Goal: Transaction & Acquisition: Purchase product/service

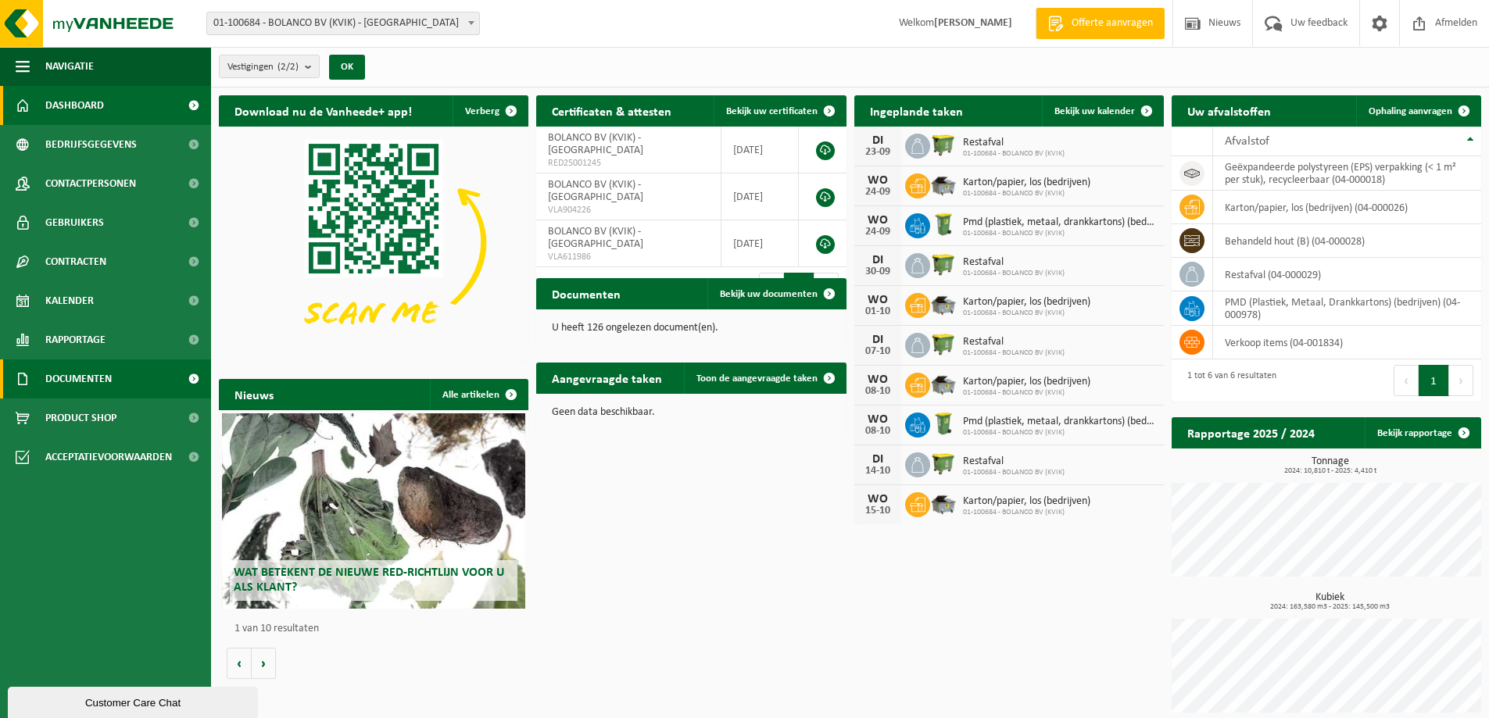
click at [93, 371] on span "Documenten" at bounding box center [78, 378] width 66 height 39
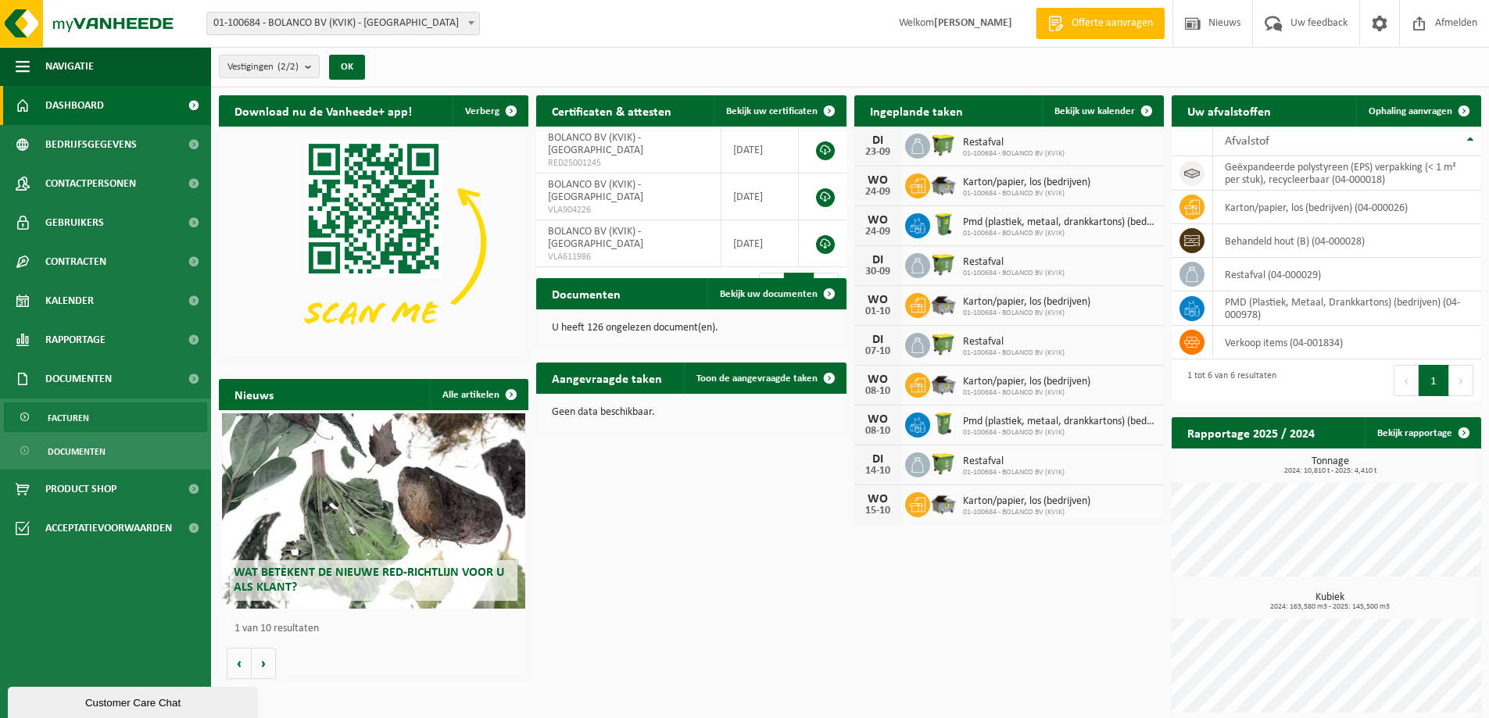
click at [71, 416] on span "Facturen" at bounding box center [68, 418] width 41 height 30
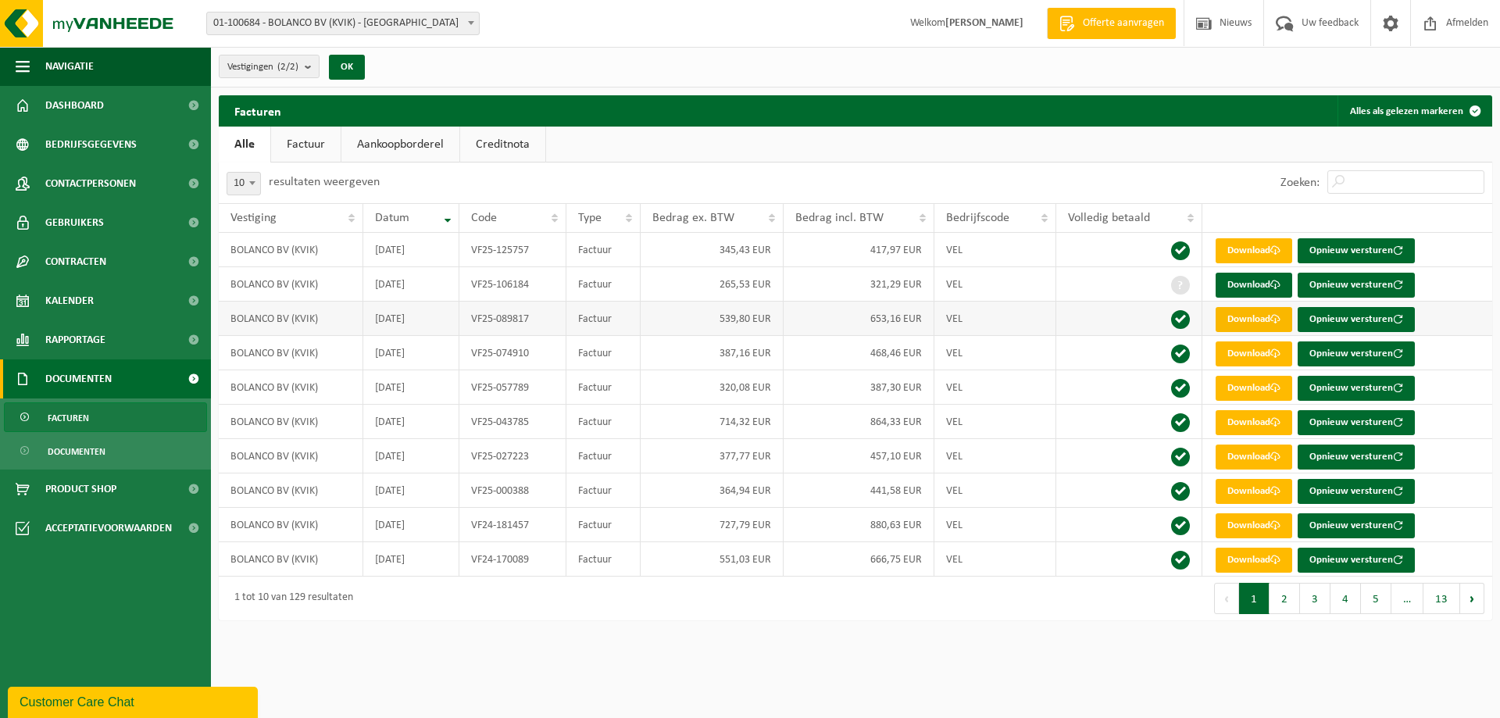
click at [1243, 318] on link "Download" at bounding box center [1254, 319] width 77 height 25
click at [1249, 6] on span "Nieuws" at bounding box center [1236, 23] width 40 height 46
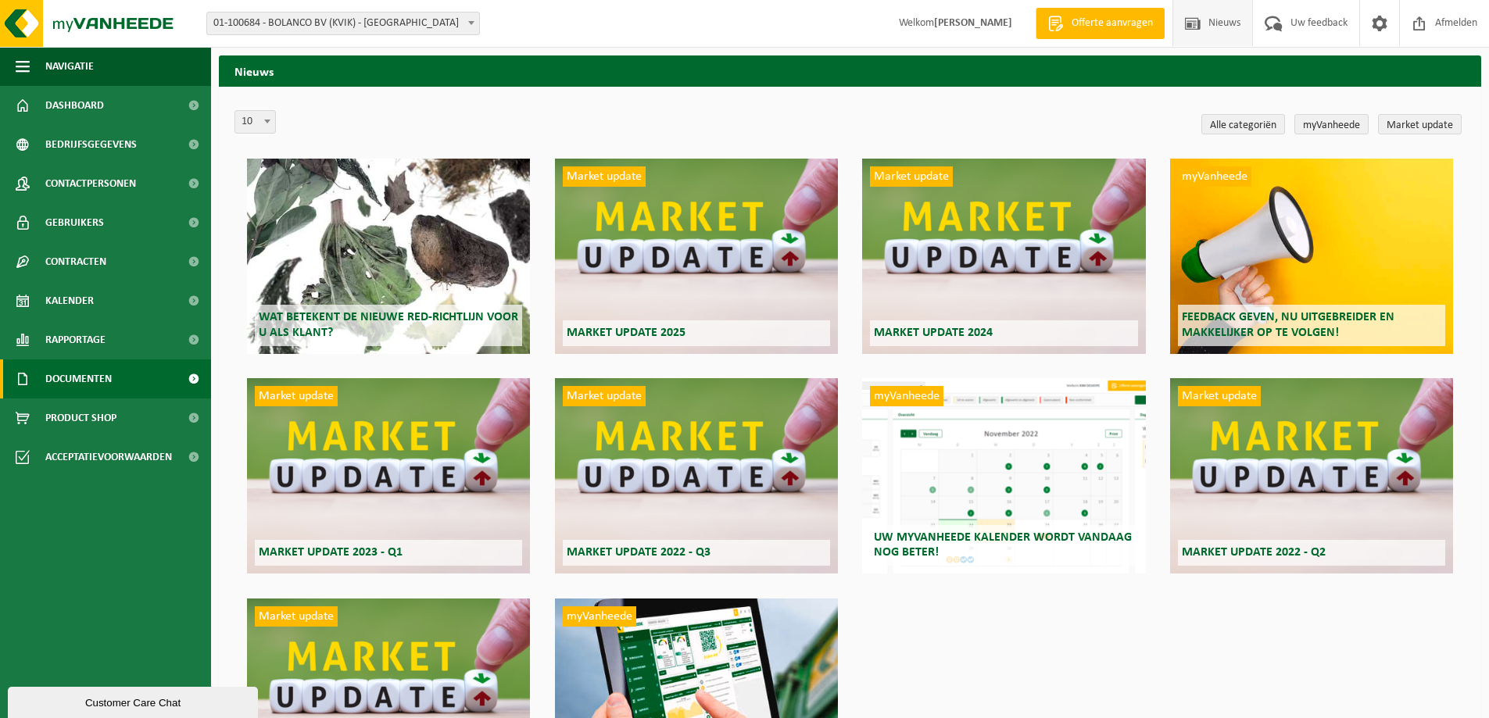
click at [95, 376] on span "Documenten" at bounding box center [78, 378] width 66 height 39
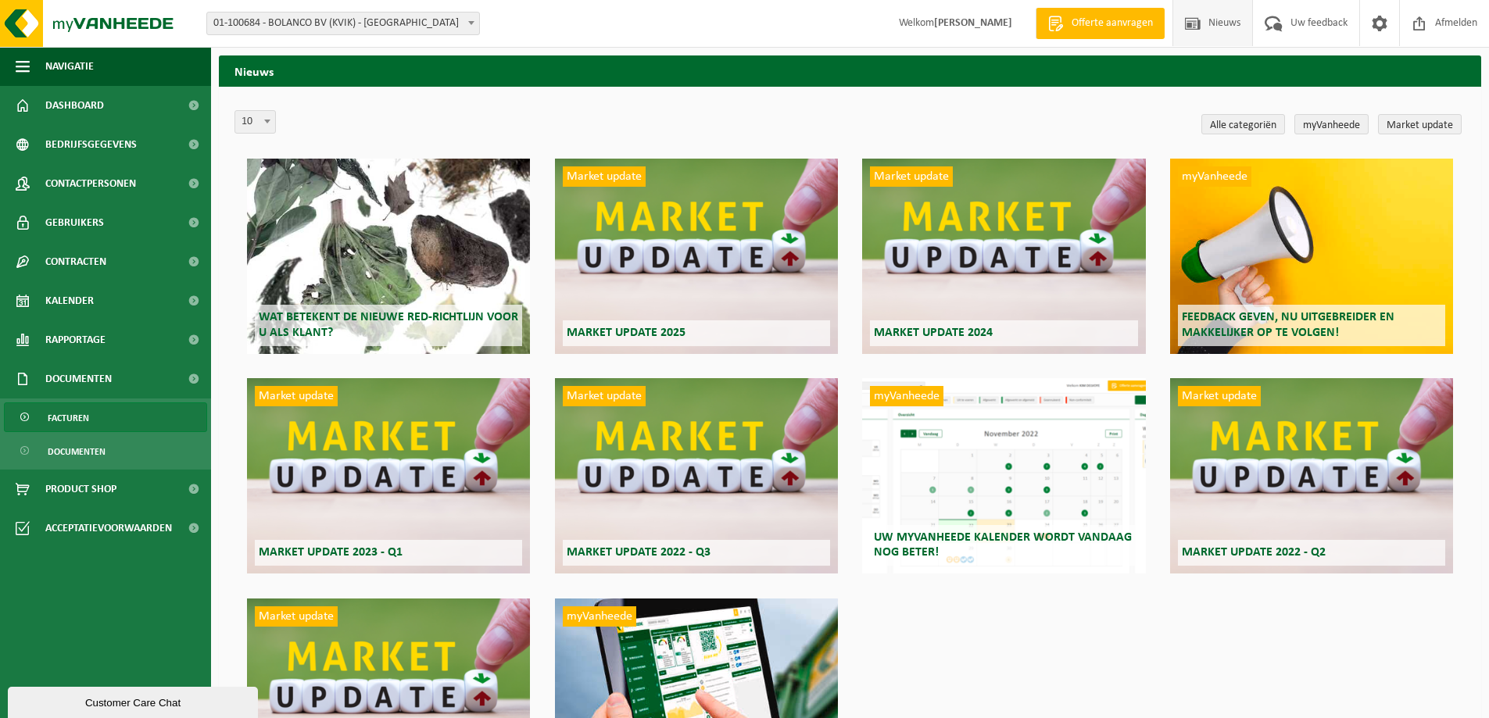
click at [97, 420] on link "Facturen" at bounding box center [105, 417] width 203 height 30
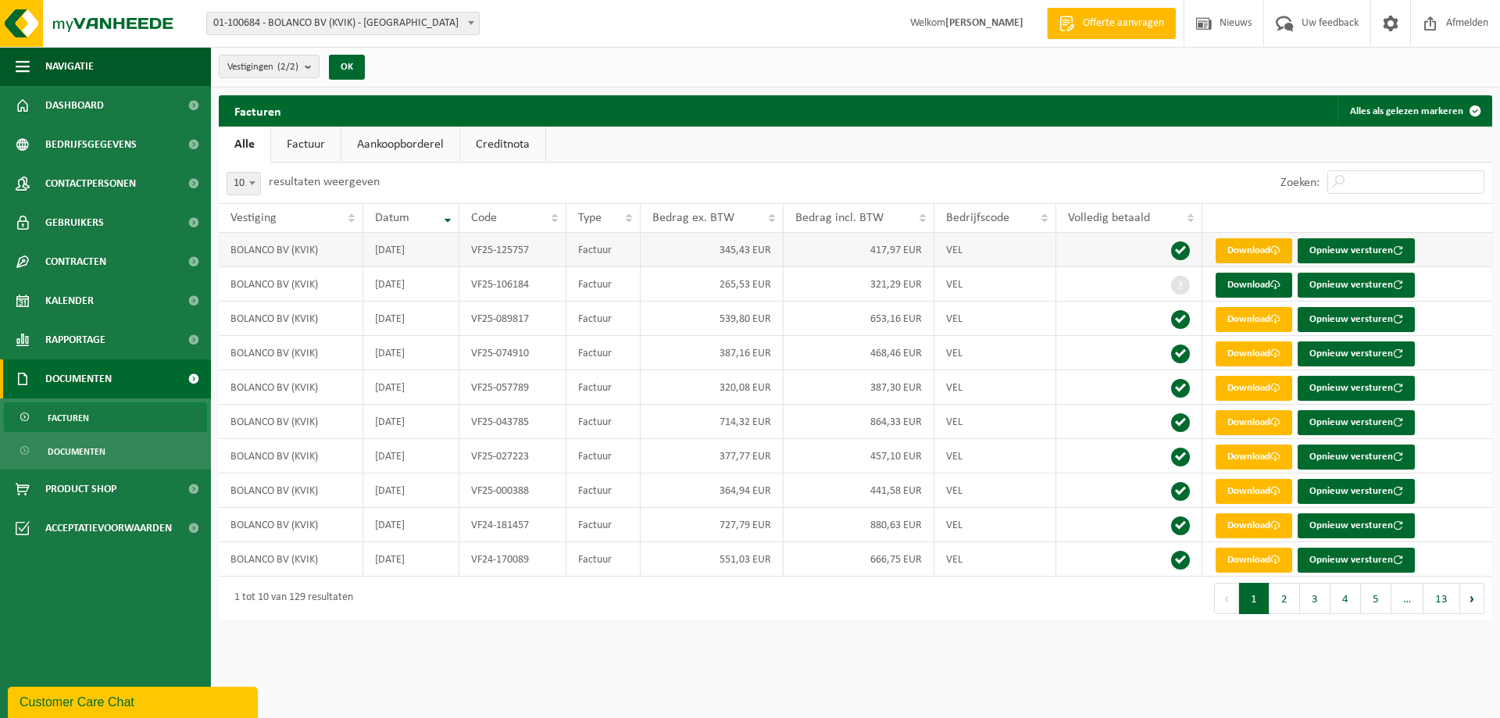
click at [1260, 245] on link "Download" at bounding box center [1254, 250] width 77 height 25
click at [1257, 288] on link "Download" at bounding box center [1254, 285] width 77 height 25
click at [1249, 358] on link "Download" at bounding box center [1254, 353] width 77 height 25
click at [1256, 389] on link "Download" at bounding box center [1254, 388] width 77 height 25
click at [1257, 423] on link "Download" at bounding box center [1254, 422] width 77 height 25
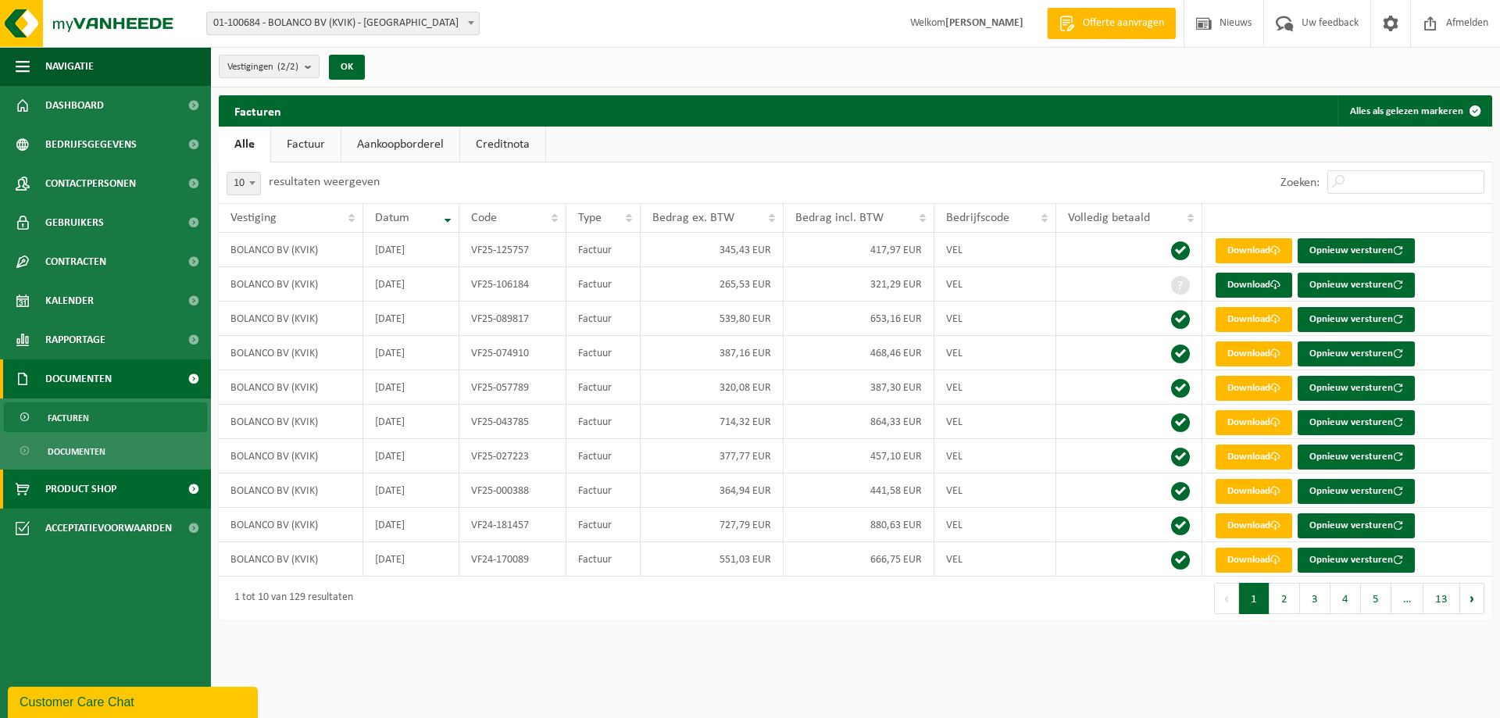
click at [91, 495] on span "Product Shop" at bounding box center [80, 489] width 71 height 39
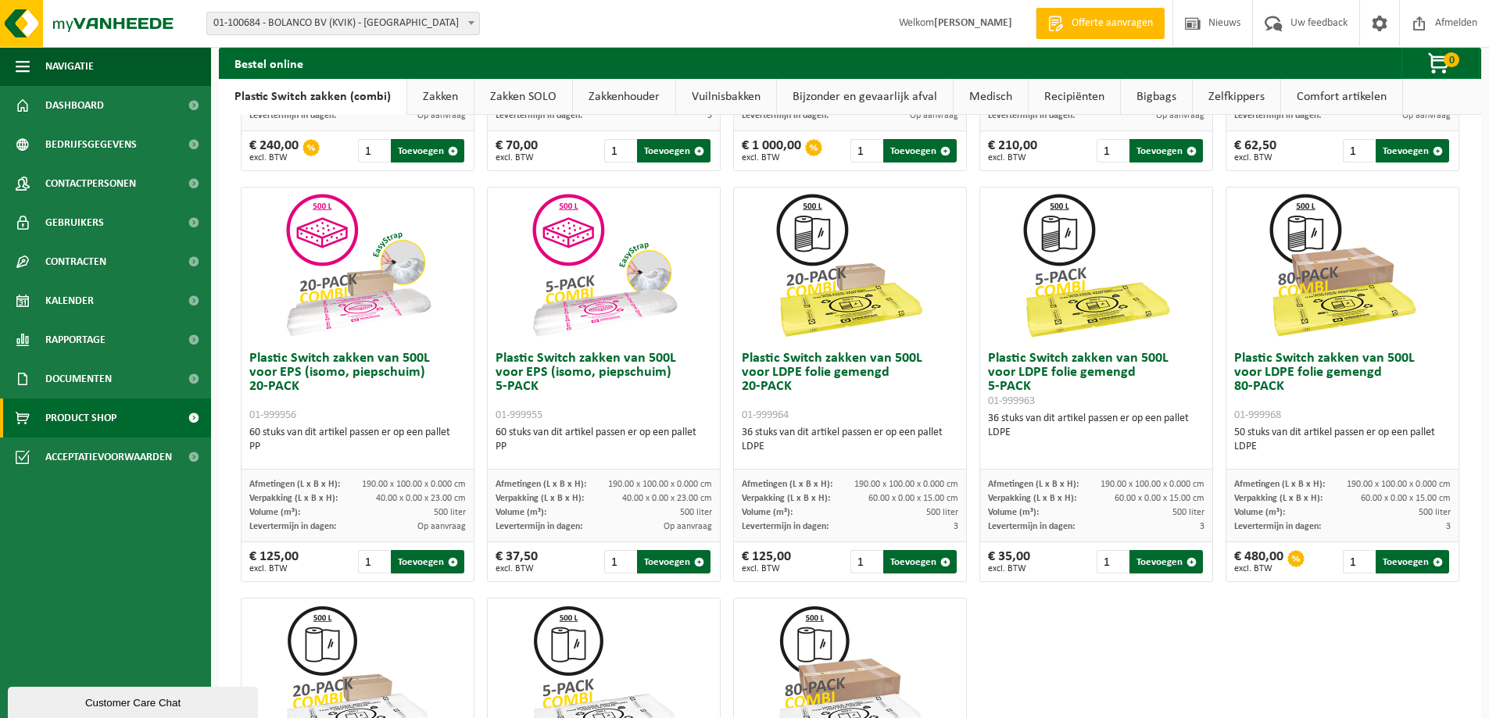
scroll to position [749, 0]
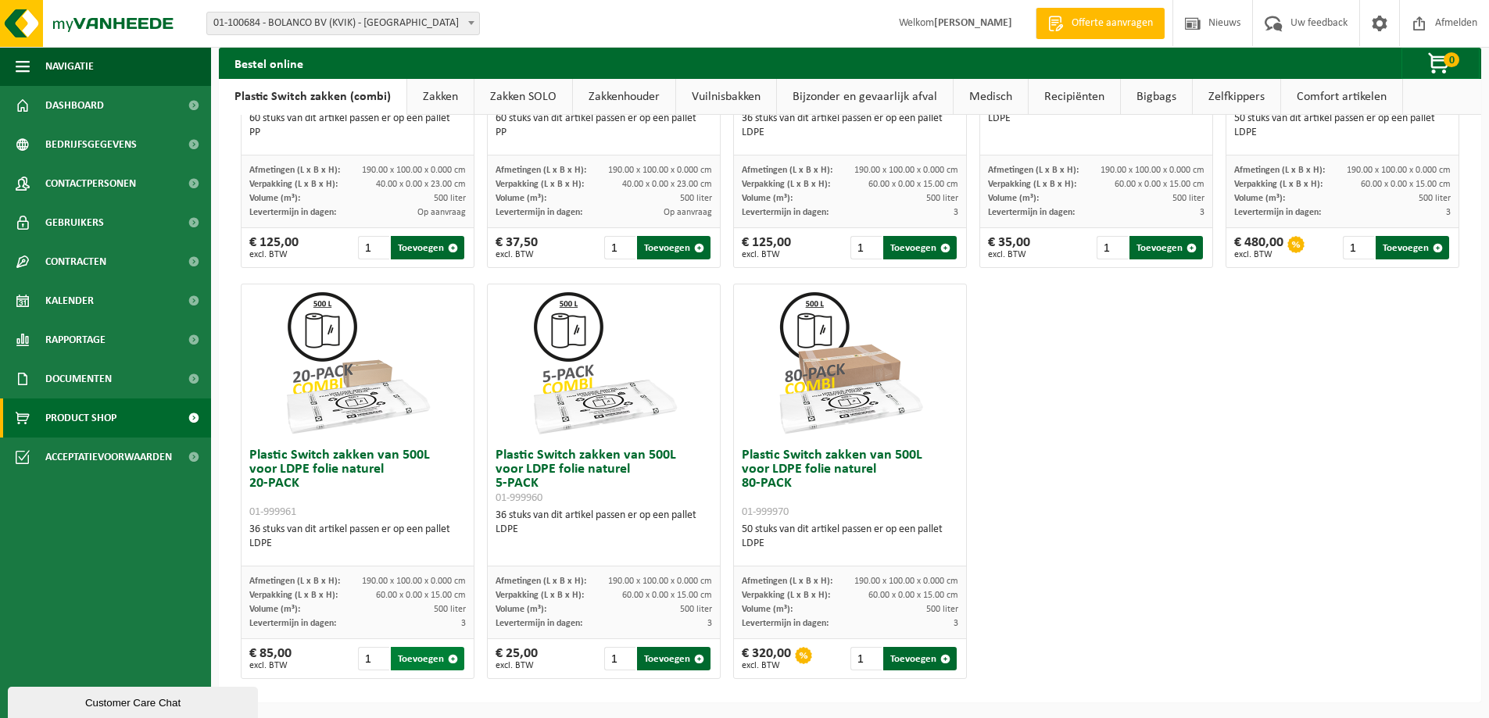
click at [416, 653] on button "Toevoegen" at bounding box center [427, 658] width 73 height 23
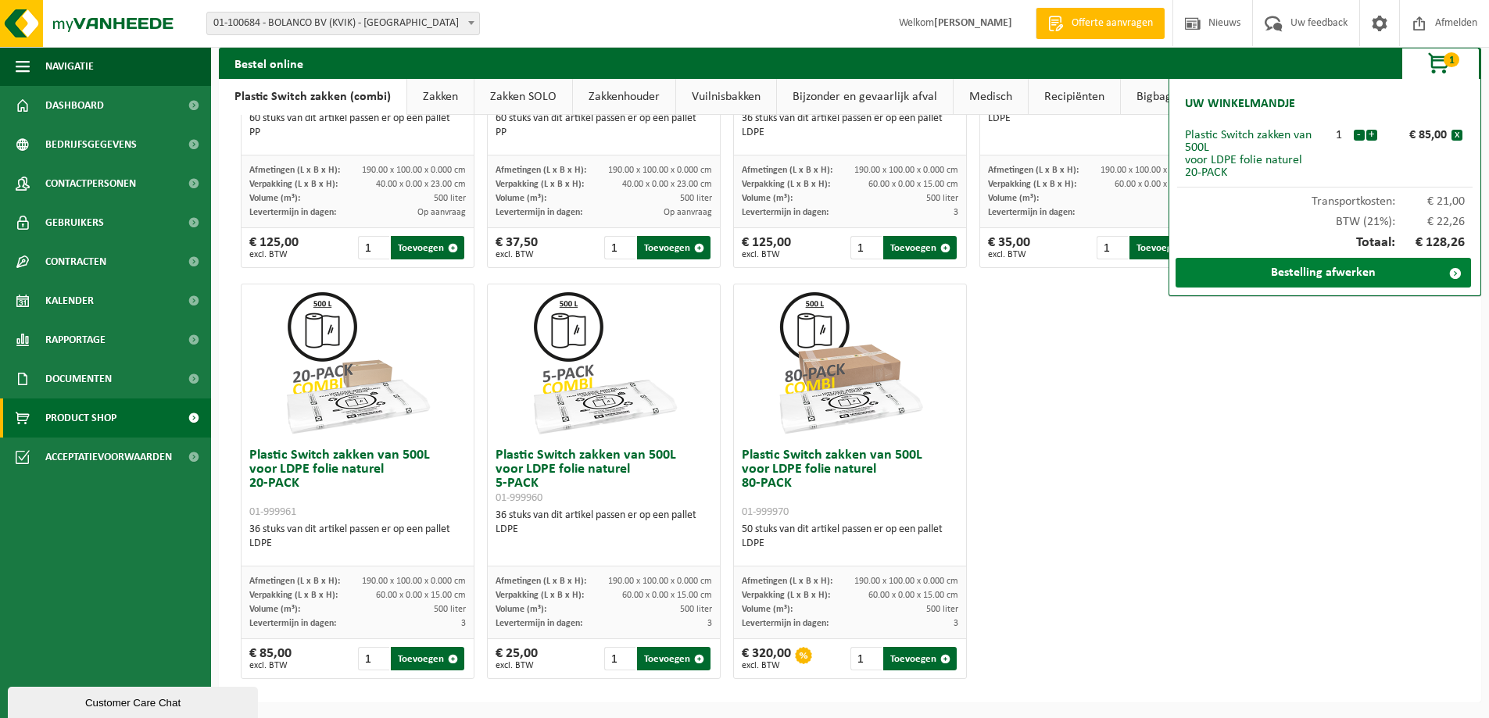
click at [1406, 276] on link "Bestelling afwerken" at bounding box center [1322, 273] width 295 height 30
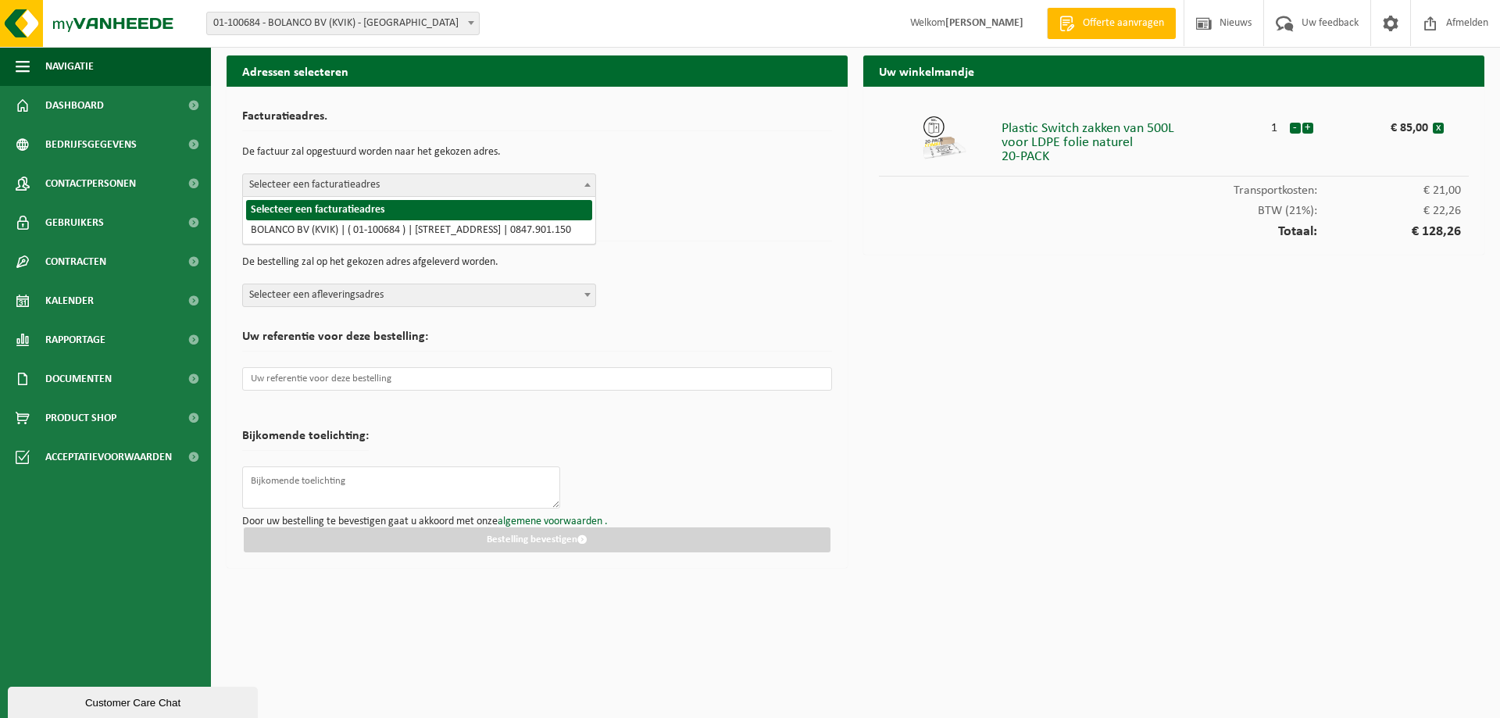
click at [592, 186] on span at bounding box center [588, 184] width 16 height 20
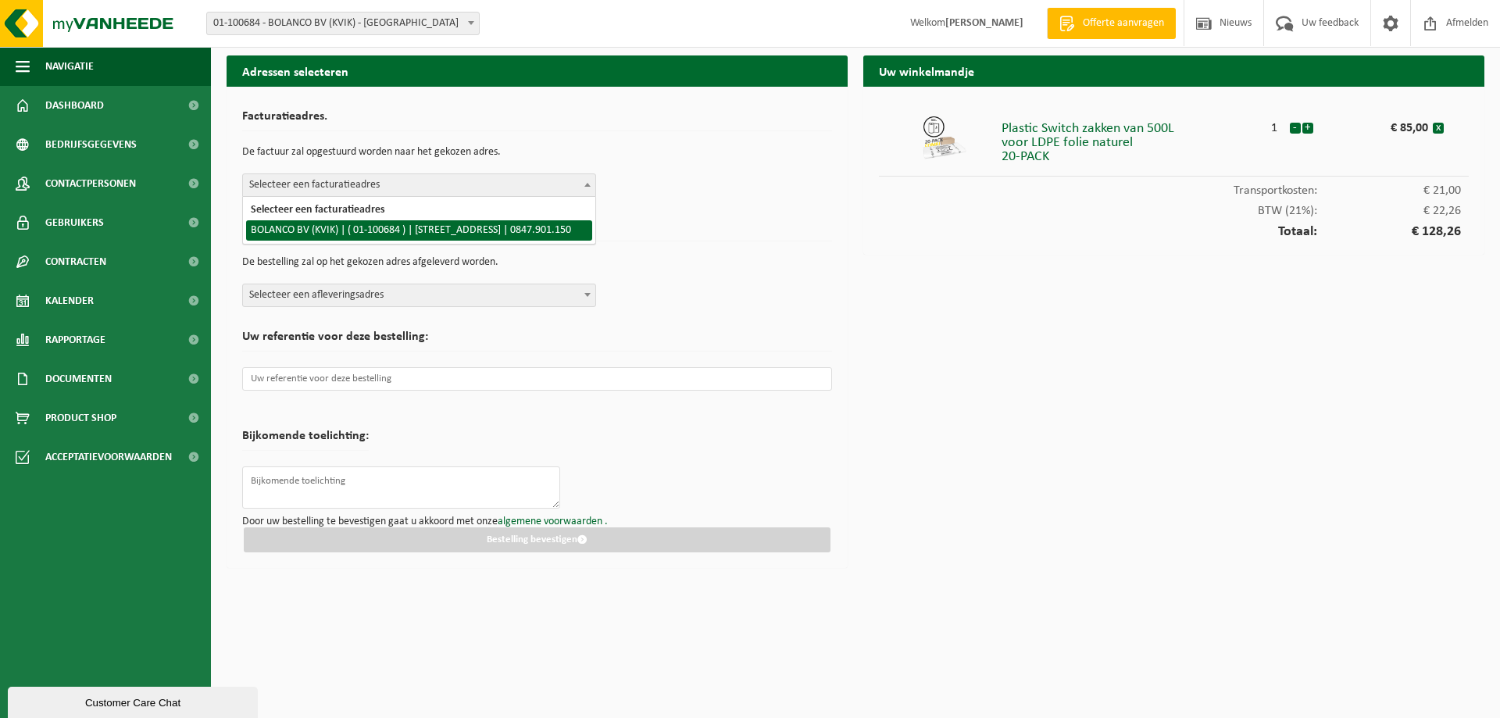
select select "12858"
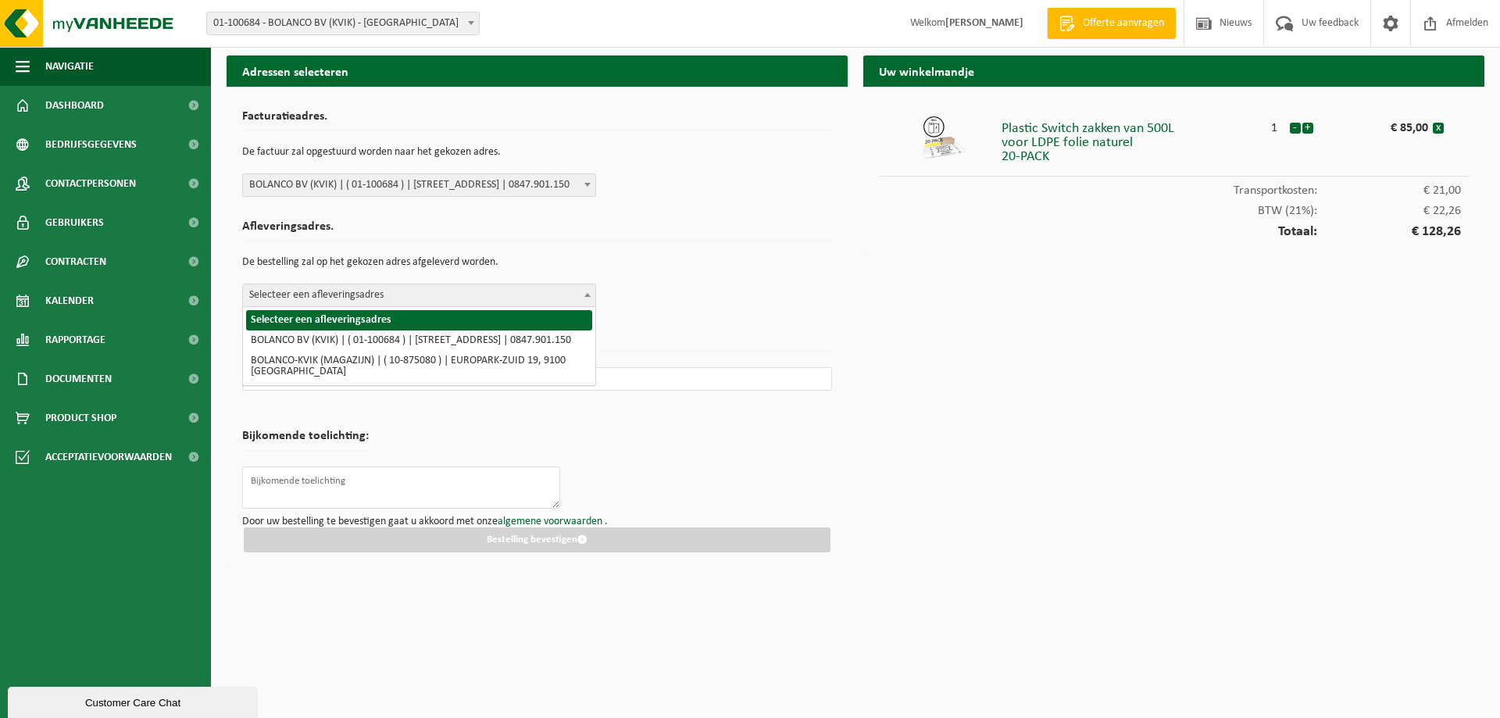
click at [588, 298] on span at bounding box center [588, 294] width 16 height 20
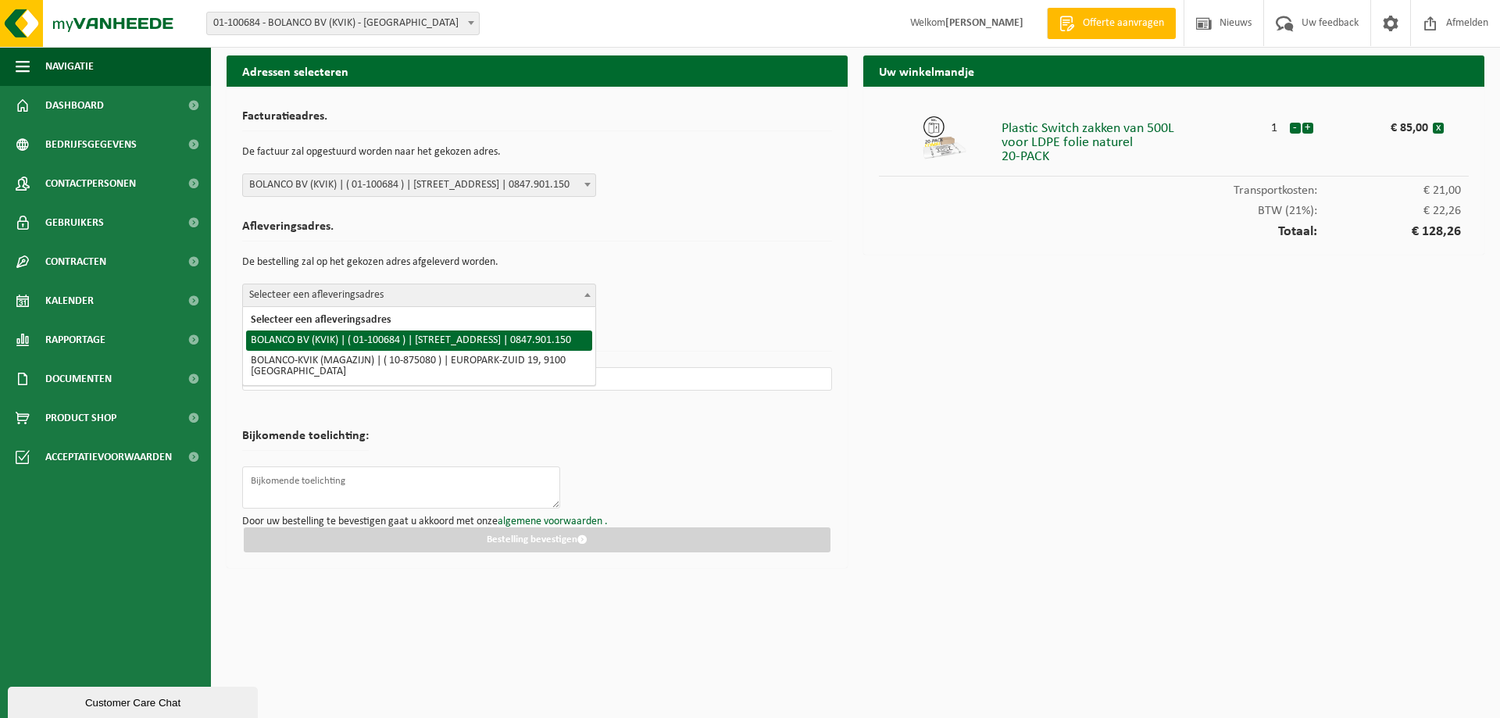
select select "12858"
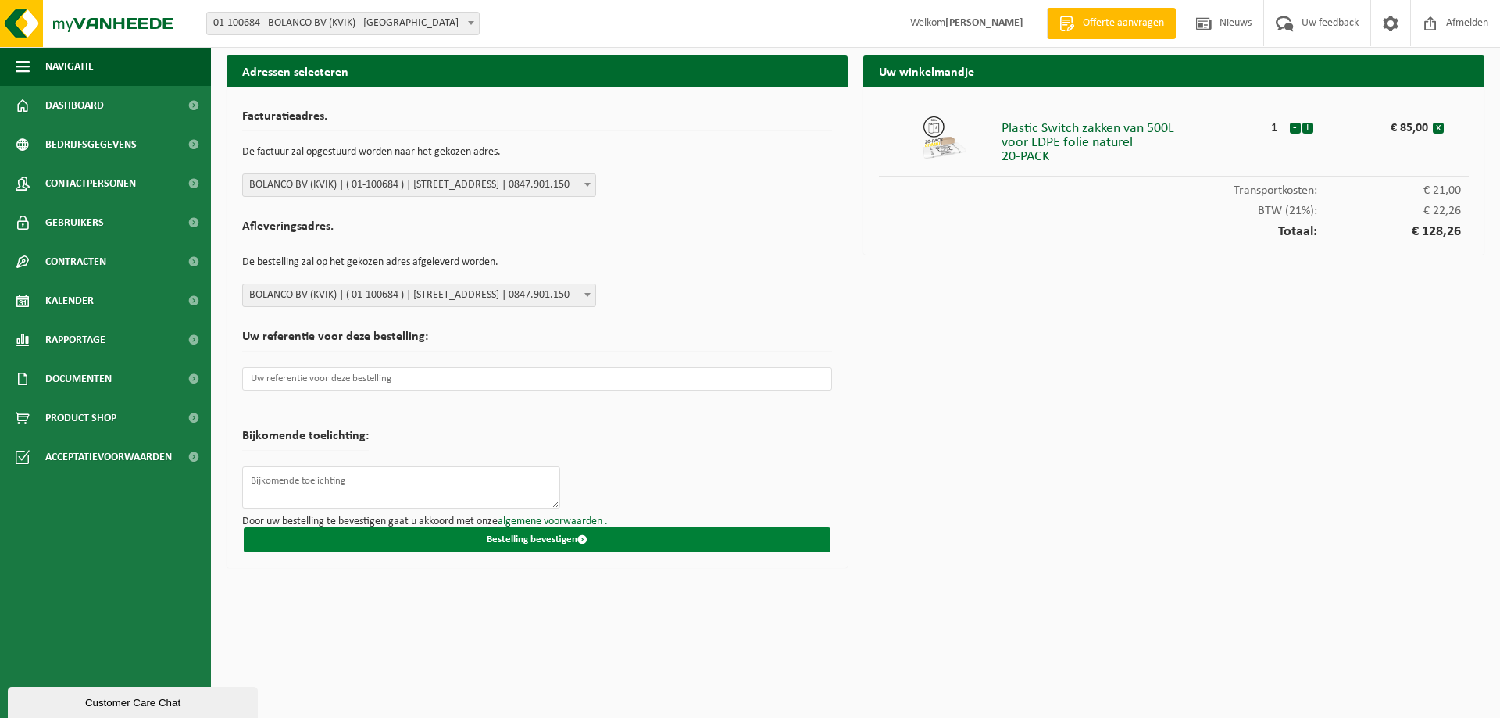
click at [462, 540] on button "Bestelling bevestigen" at bounding box center [537, 539] width 587 height 25
